Goal: Find specific page/section: Find specific page/section

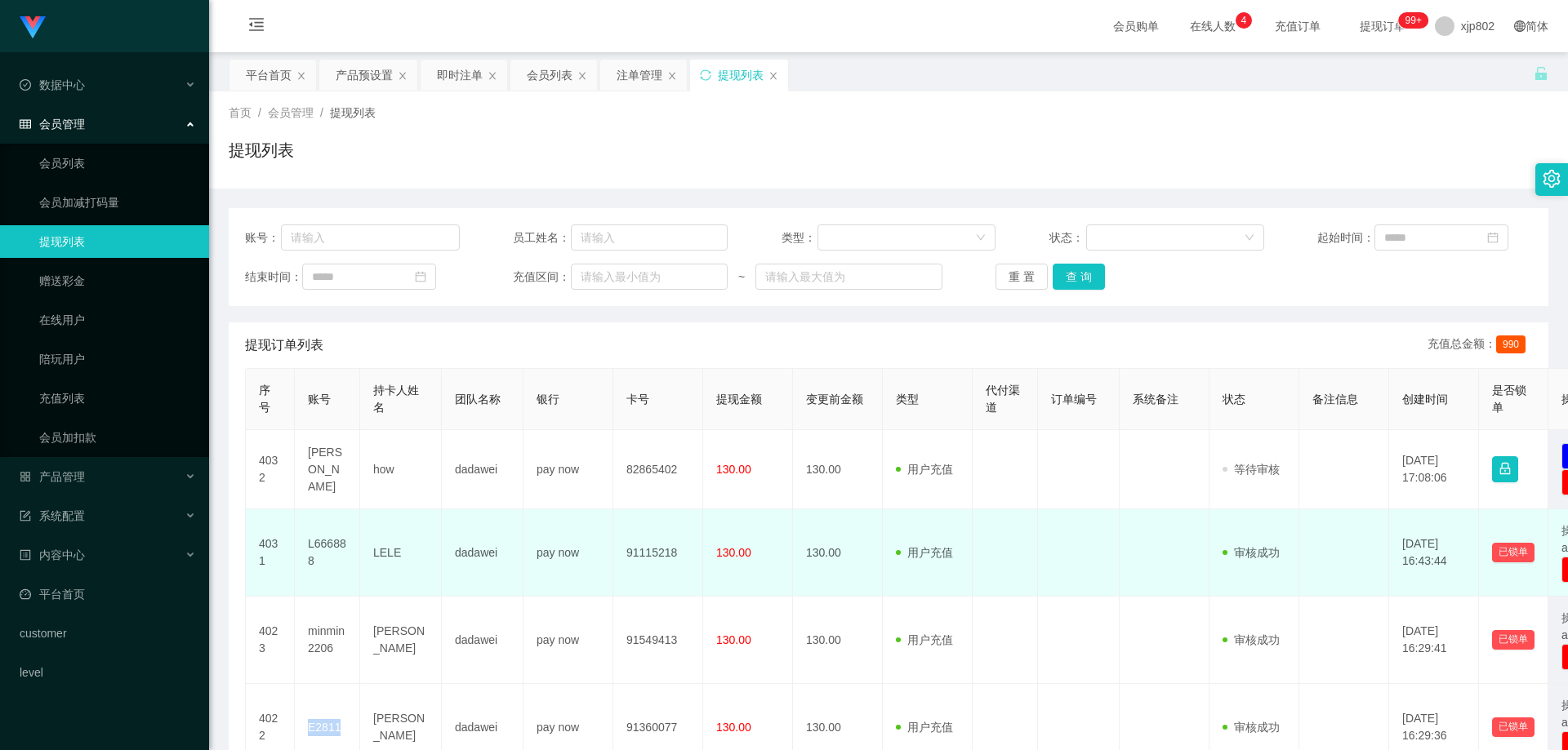
scroll to position [164, 0]
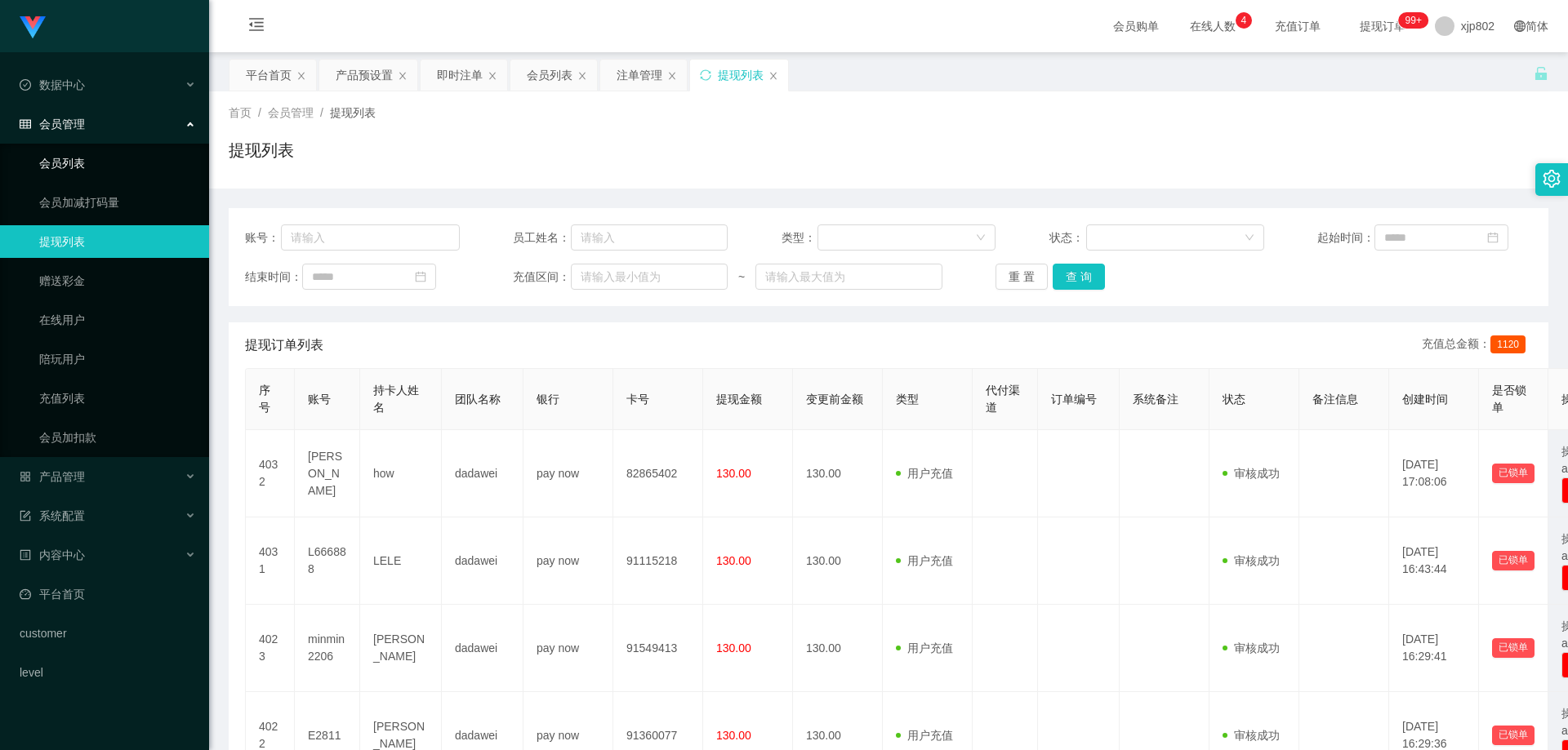
drag, startPoint x: 77, startPoint y: 169, endPoint x: 99, endPoint y: 131, distance: 43.9
click at [77, 169] on link "会员列表" at bounding box center [117, 163] width 157 height 33
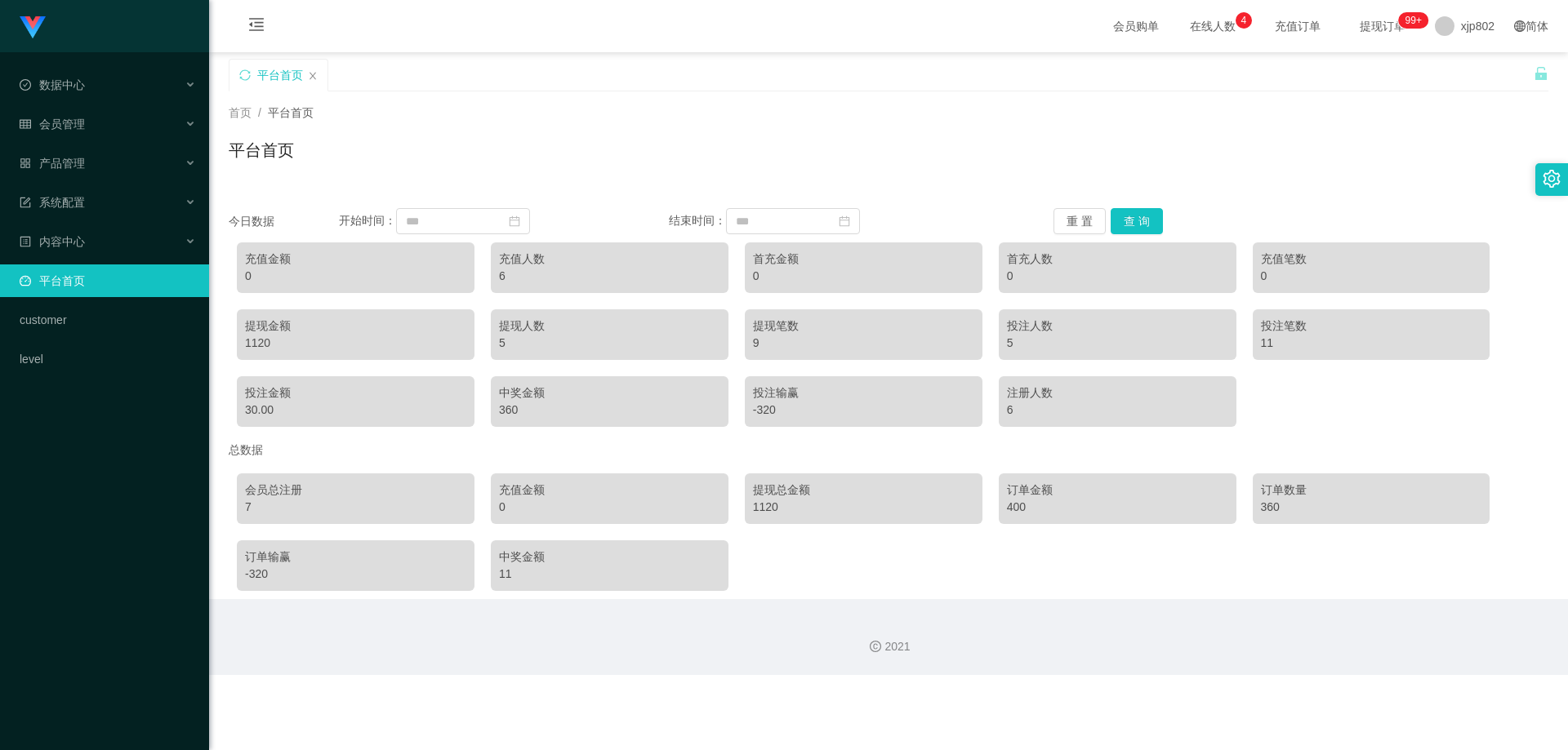
drag, startPoint x: 785, startPoint y: 513, endPoint x: 812, endPoint y: 512, distance: 27.0
click at [812, 512] on div "1120" at bounding box center [863, 507] width 221 height 17
